Goal: Task Accomplishment & Management: Use online tool/utility

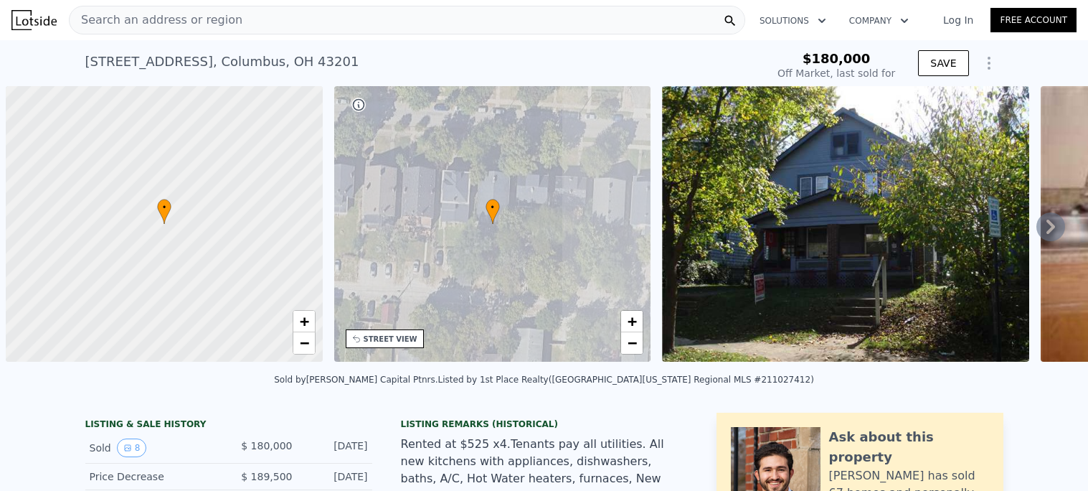
scroll to position [0, 5]
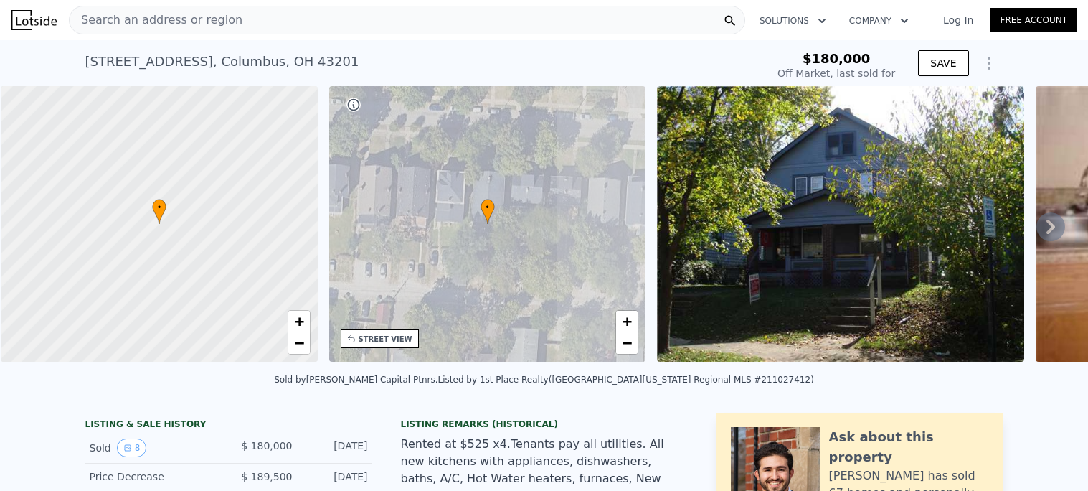
click at [242, 247] on div at bounding box center [159, 224] width 380 height 331
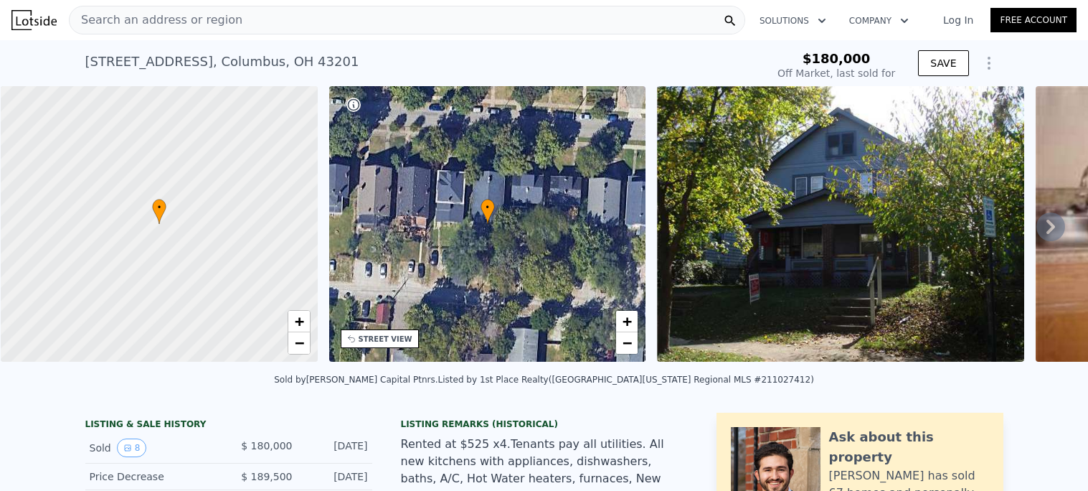
click at [990, 61] on icon "Show Options" at bounding box center [988, 63] width 17 height 17
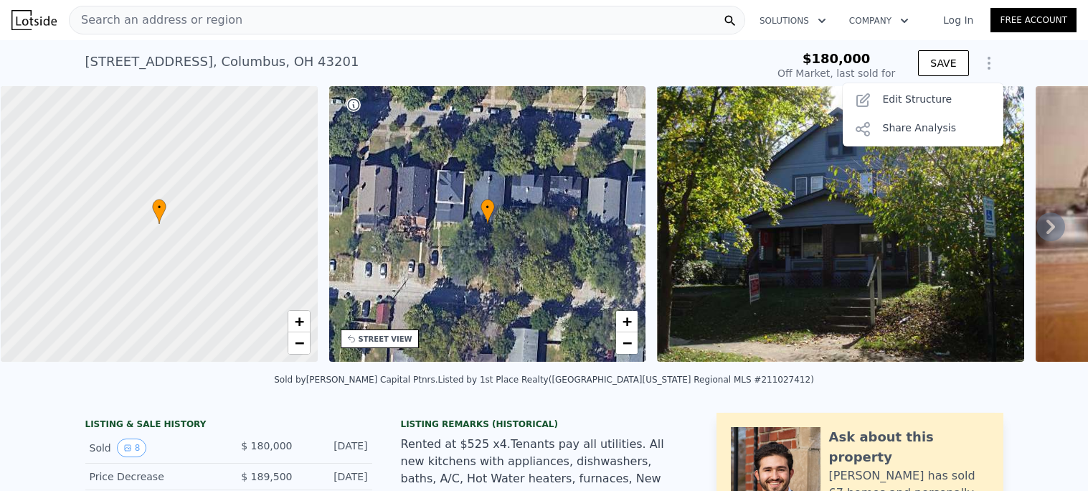
click at [739, 66] on div "[STREET_ADDRESS] Sold [DATE] for $180k" at bounding box center [423, 66] width 676 height 40
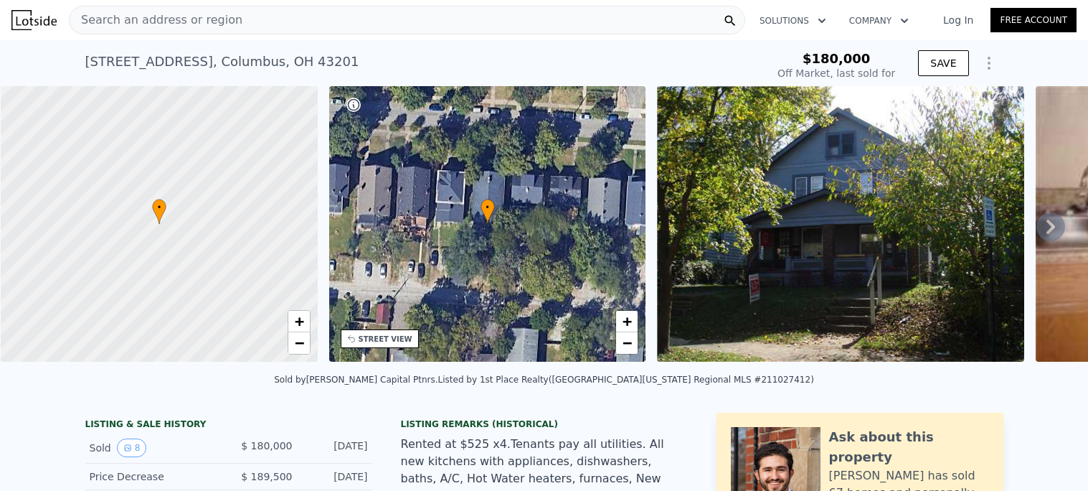
click at [989, 67] on icon "Show Options" at bounding box center [988, 62] width 1 height 11
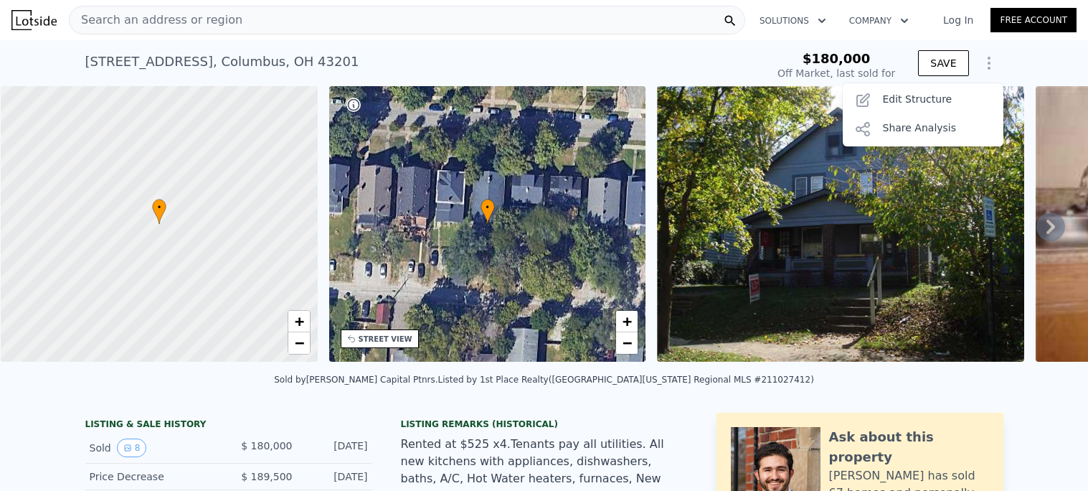
click at [989, 67] on icon "Show Options" at bounding box center [988, 62] width 1 height 11
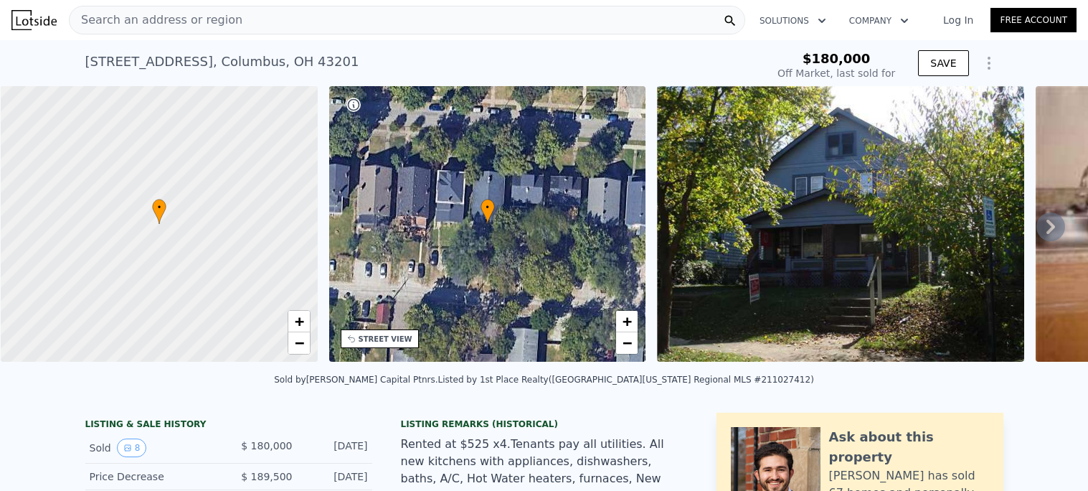
type input "$ 189,000"
type input "-$ 15,232"
click at [980, 19] on link "Log In" at bounding box center [958, 20] width 65 height 14
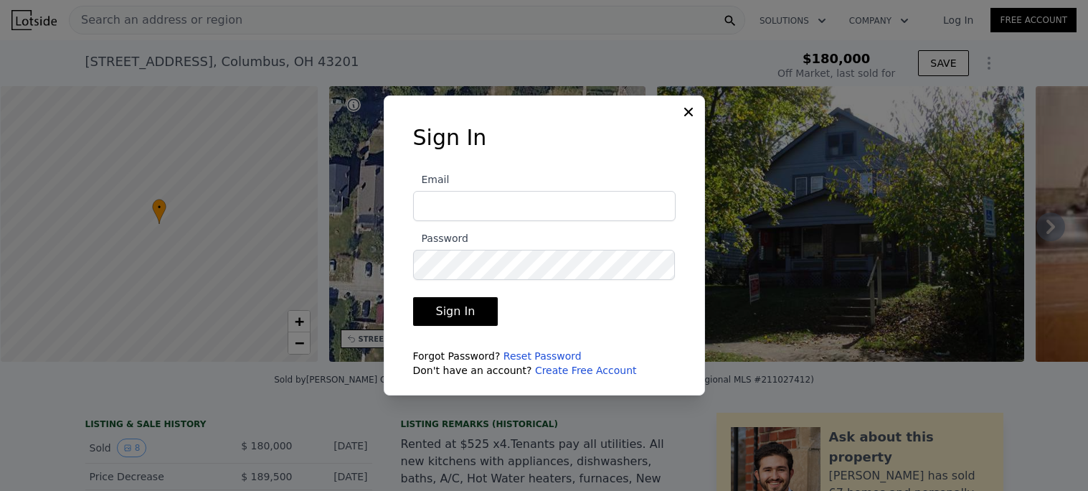
click at [692, 113] on icon at bounding box center [688, 112] width 14 height 14
